Goal: Check status: Check status

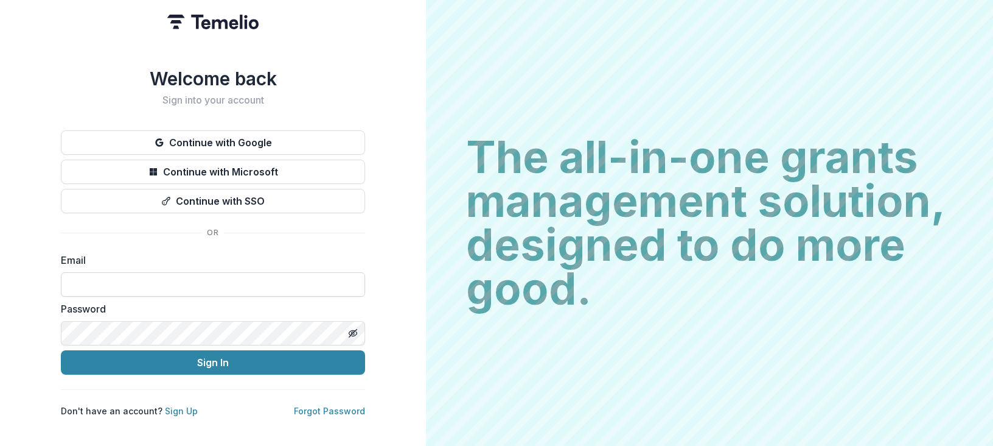
click at [164, 282] on input at bounding box center [213, 284] width 304 height 24
type input "**********"
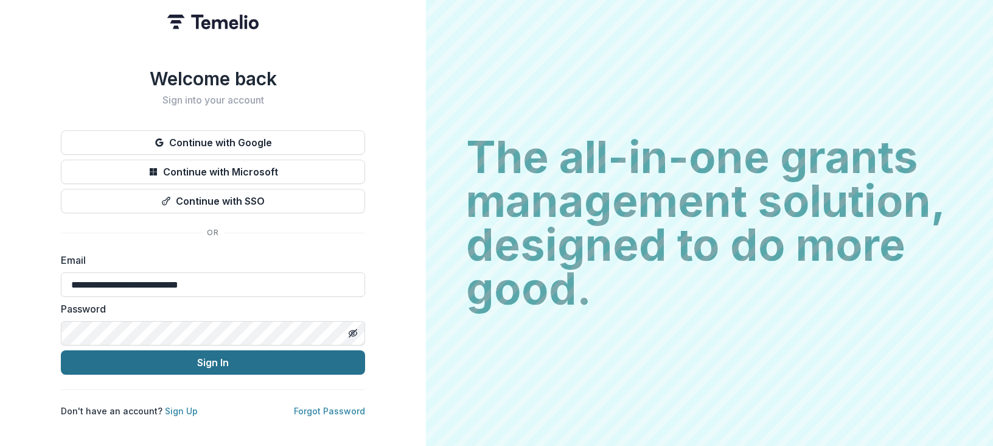
click at [172, 369] on button "Sign In" at bounding box center [213, 362] width 304 height 24
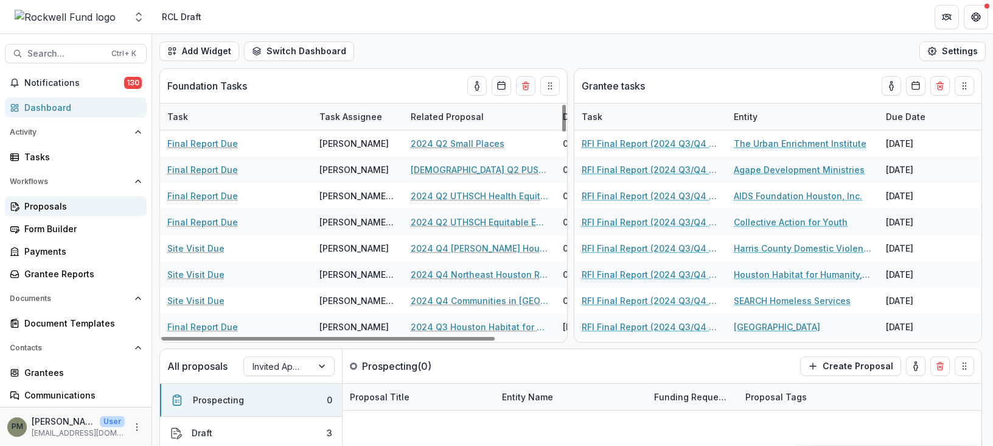
click at [52, 202] on div "Proposals" at bounding box center [80, 206] width 113 height 13
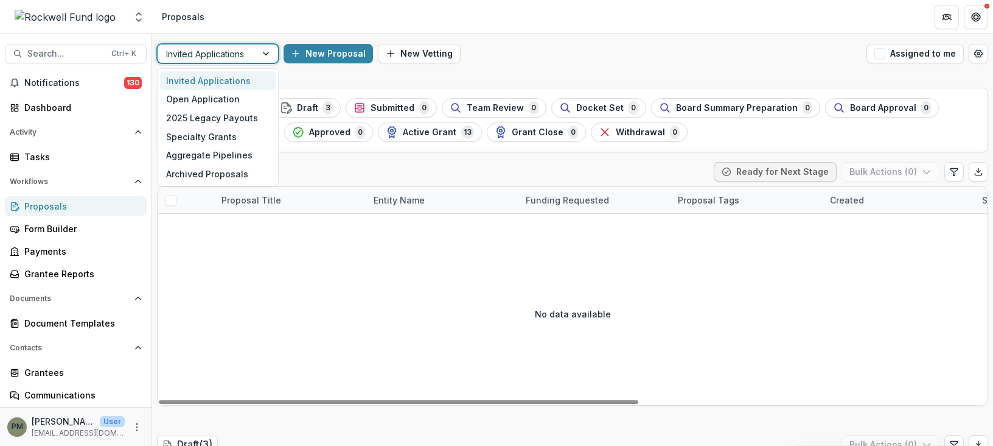
click at [243, 53] on div at bounding box center [207, 53] width 82 height 15
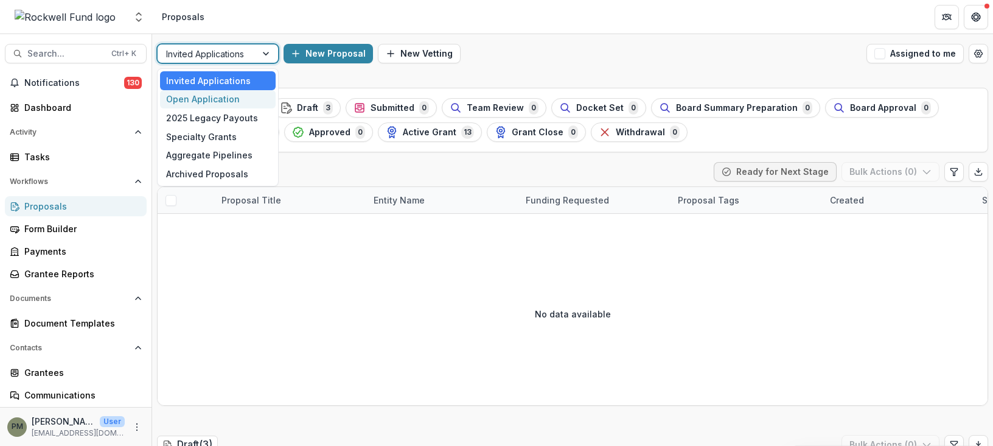
click at [226, 95] on div "Open Application" at bounding box center [218, 99] width 116 height 19
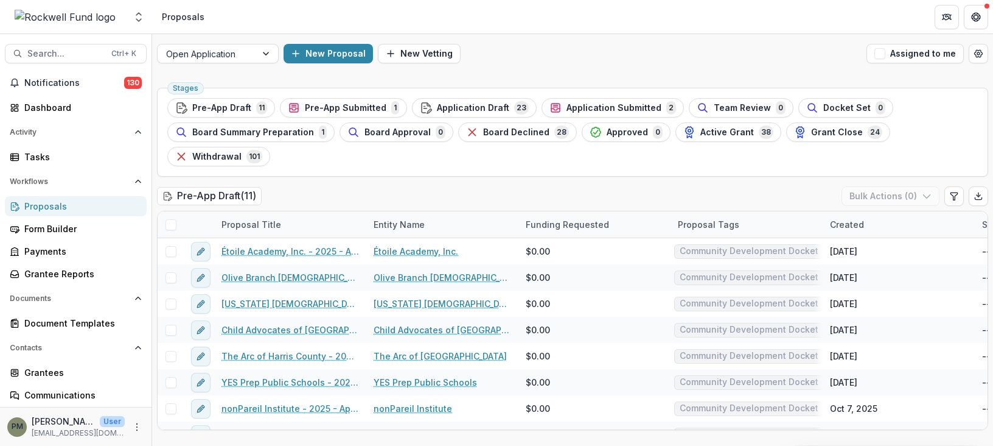
drag, startPoint x: 593, startPoint y: 108, endPoint x: 567, endPoint y: 215, distance: 109.7
click at [593, 108] on span "Application Submitted" at bounding box center [614, 108] width 95 height 10
